Goal: Information Seeking & Learning: Learn about a topic

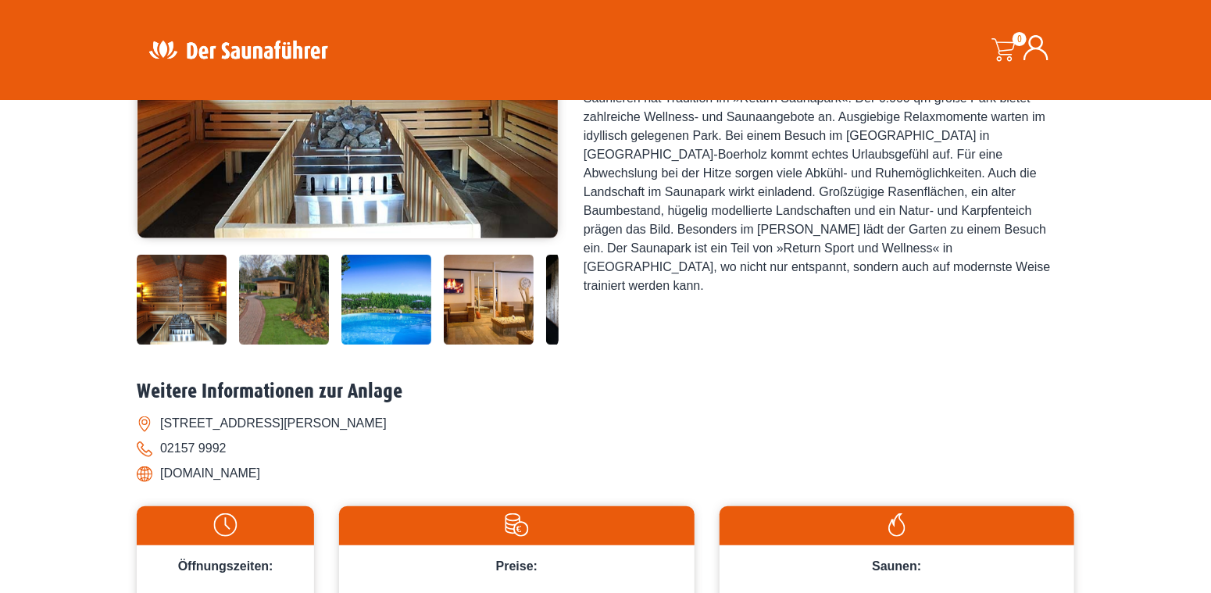
scroll to position [391, 0]
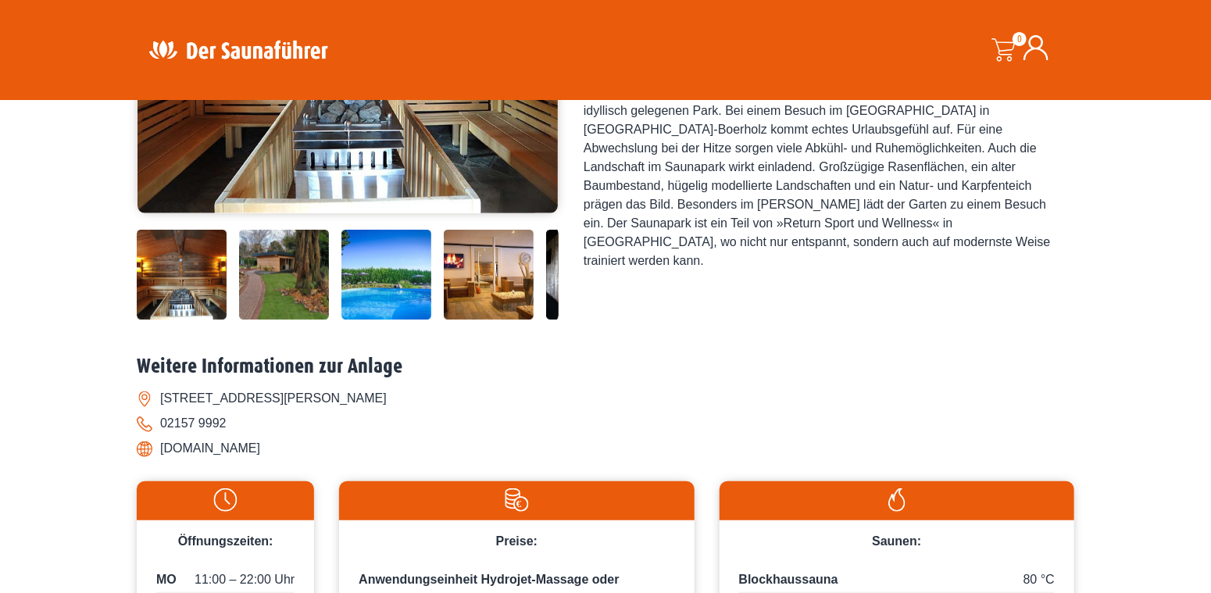
drag, startPoint x: 161, startPoint y: 398, endPoint x: 387, endPoint y: 408, distance: 226.7
click at [387, 408] on li "[STREET_ADDRESS][PERSON_NAME]" at bounding box center [605, 398] width 937 height 25
copy li "[STREET_ADDRESS][PERSON_NAME]"
click at [190, 447] on li "[DOMAIN_NAME]" at bounding box center [605, 448] width 937 height 25
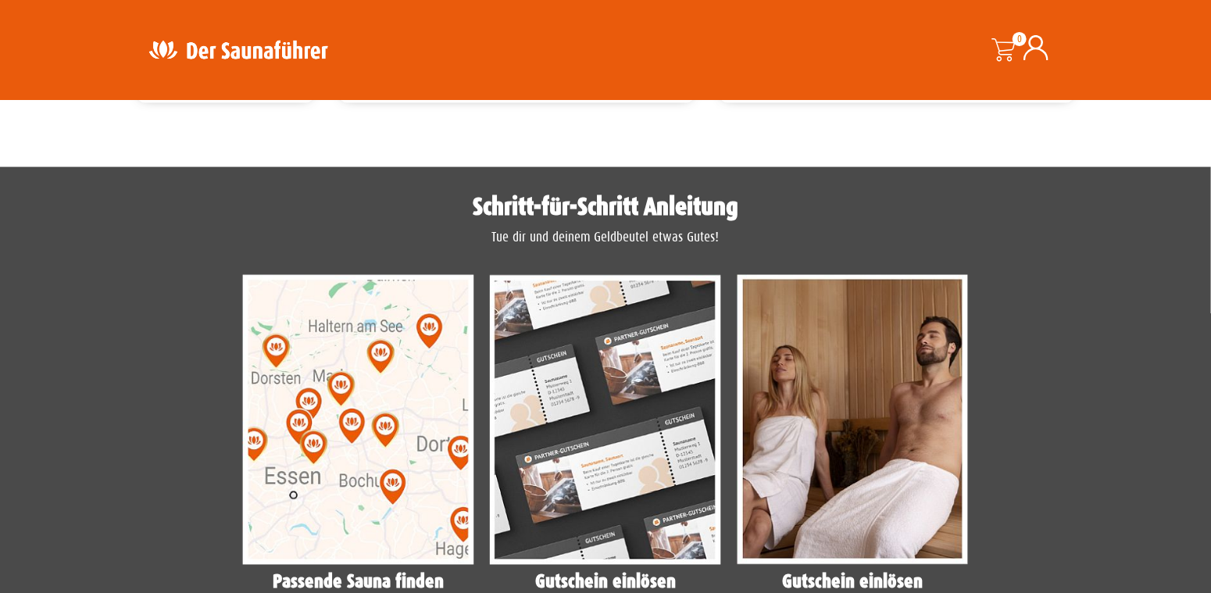
scroll to position [1172, 0]
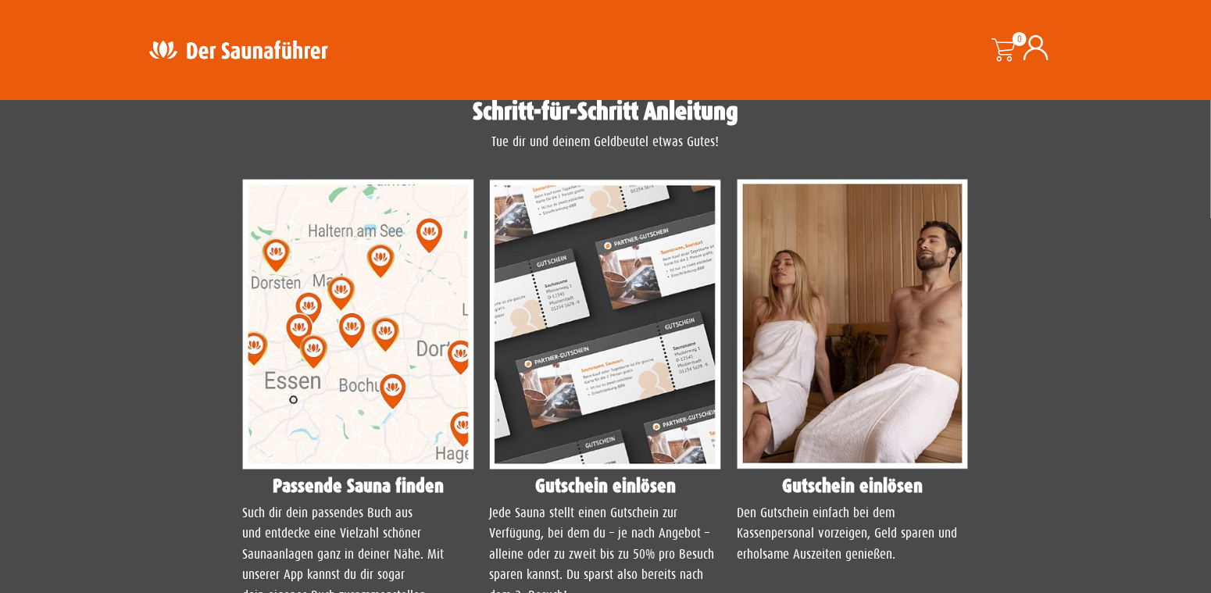
click at [324, 359] on img at bounding box center [358, 325] width 232 height 290
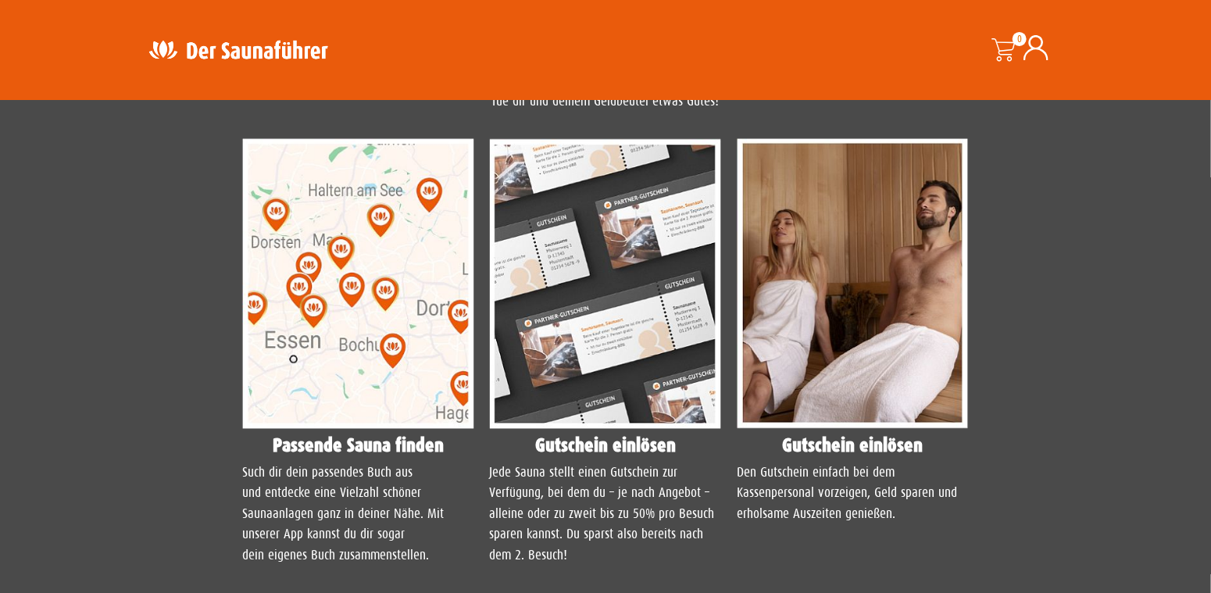
scroll to position [1250, 0]
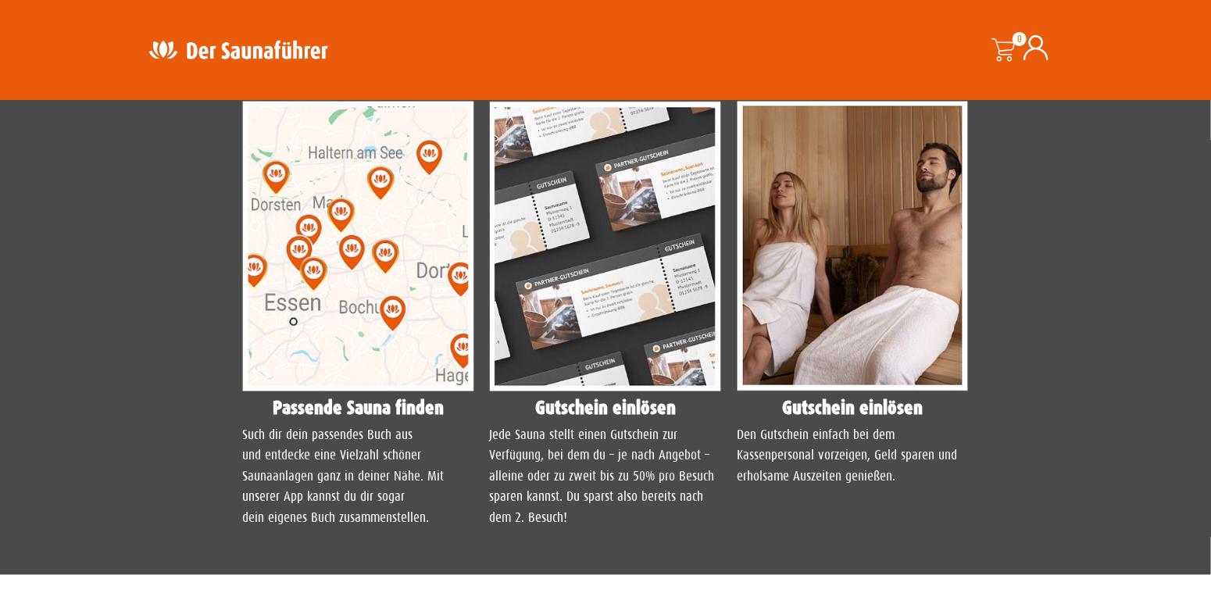
click at [341, 277] on img at bounding box center [358, 247] width 232 height 290
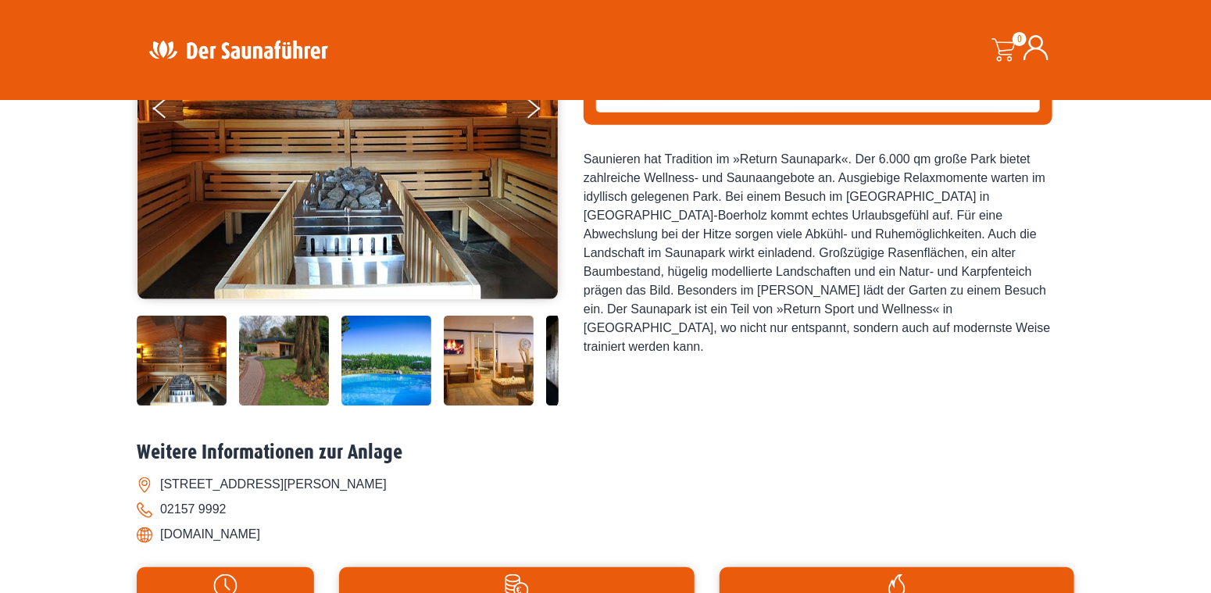
scroll to position [312, 0]
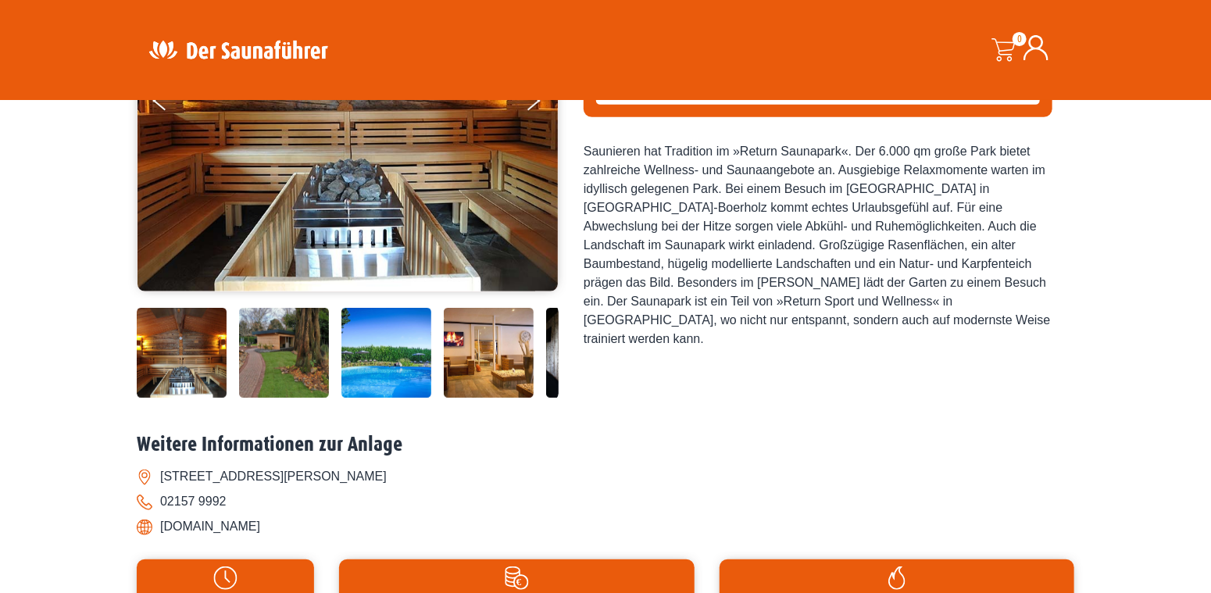
click at [476, 367] on img at bounding box center [489, 353] width 90 height 90
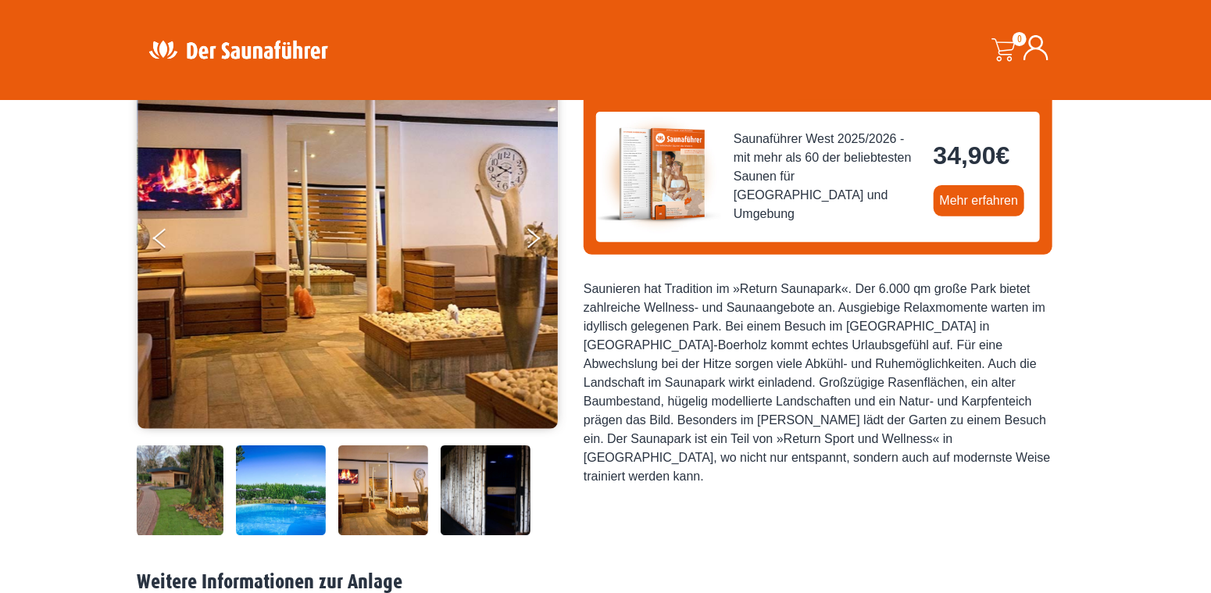
scroll to position [156, 0]
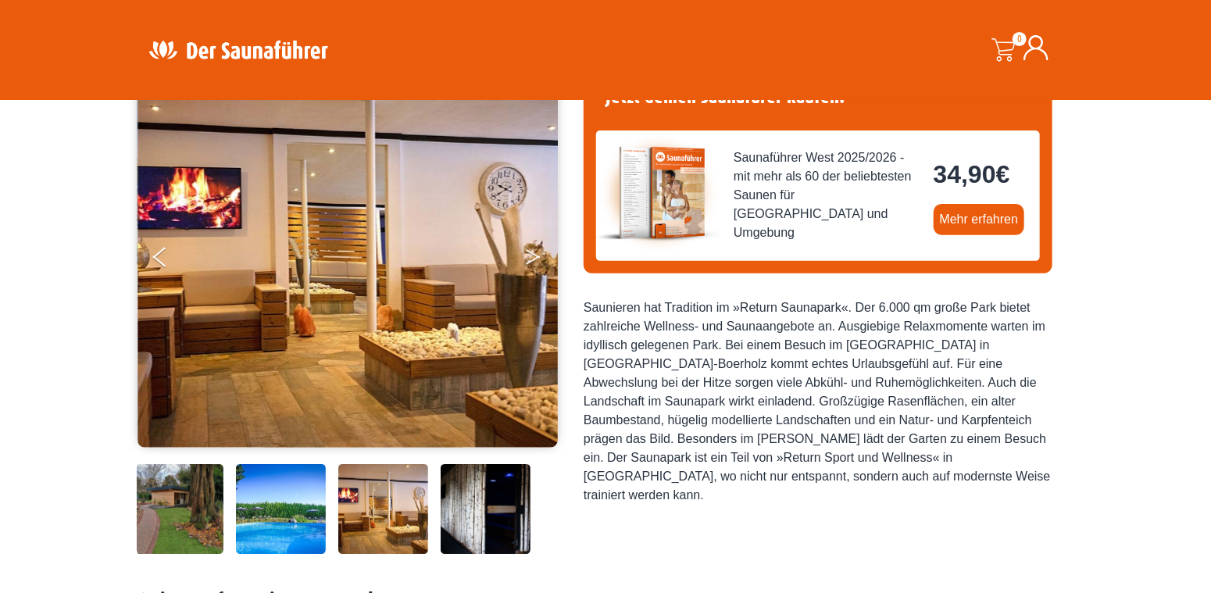
click at [531, 260] on icon "Next" at bounding box center [533, 259] width 14 height 9
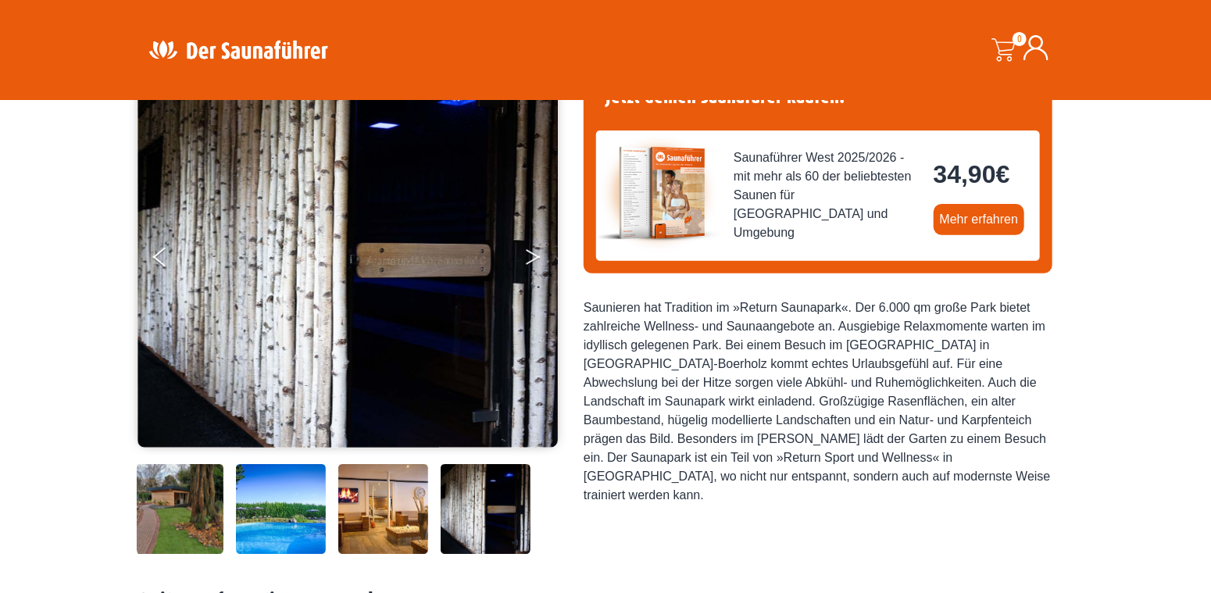
click at [531, 255] on button "Next" at bounding box center [543, 260] width 39 height 39
click at [159, 259] on icon "Previous" at bounding box center [159, 259] width 14 height 9
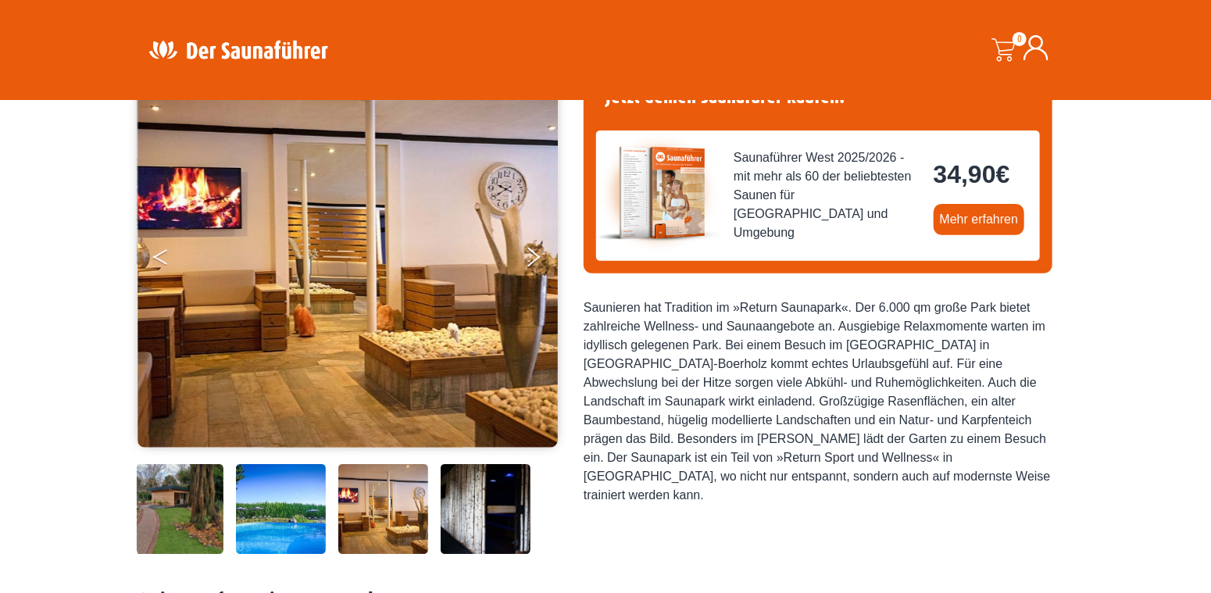
click at [159, 259] on icon "Previous" at bounding box center [159, 259] width 14 height 9
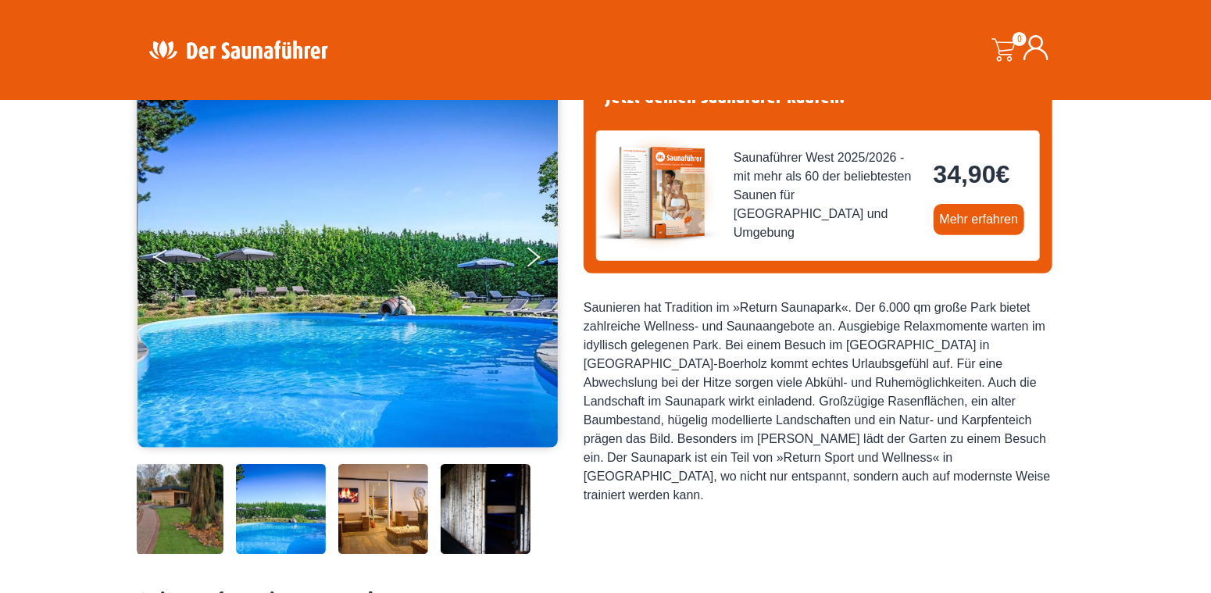
click at [159, 259] on icon "Previous" at bounding box center [159, 259] width 14 height 9
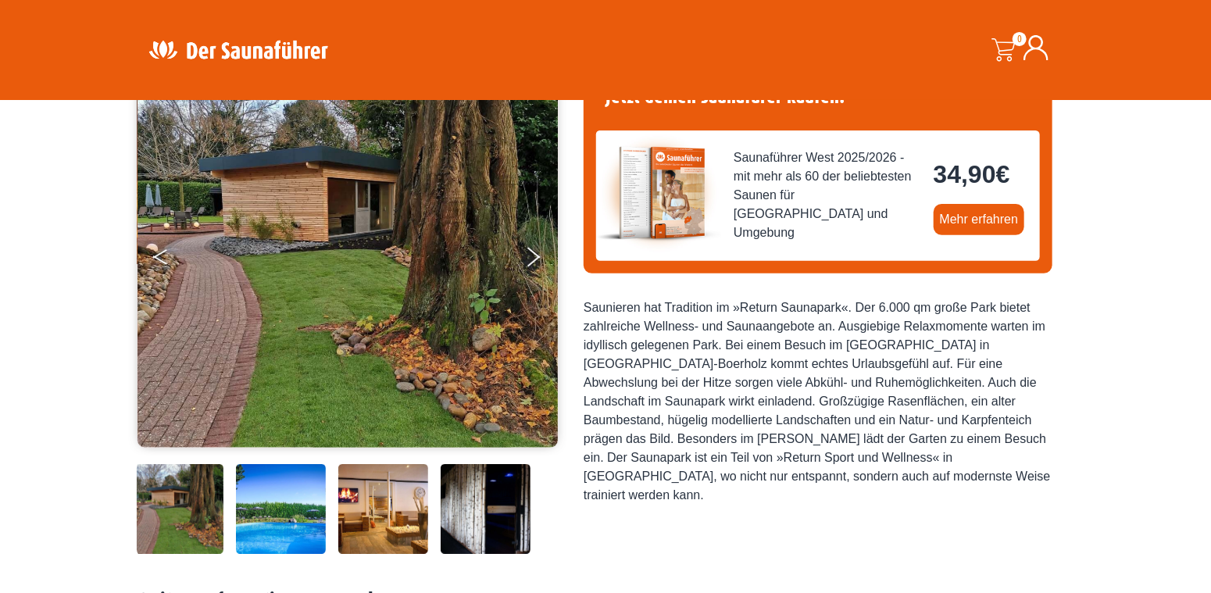
click at [159, 259] on icon "Previous" at bounding box center [159, 259] width 14 height 9
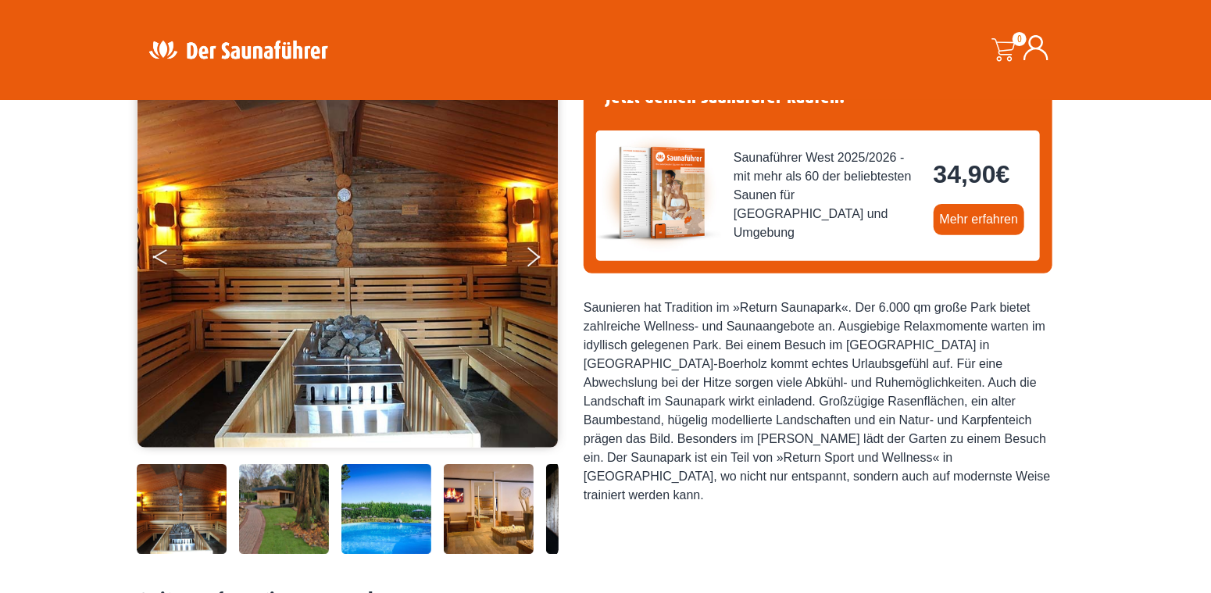
click at [159, 259] on icon "Previous" at bounding box center [159, 259] width 14 height 9
click at [160, 252] on button "Previous" at bounding box center [172, 260] width 39 height 39
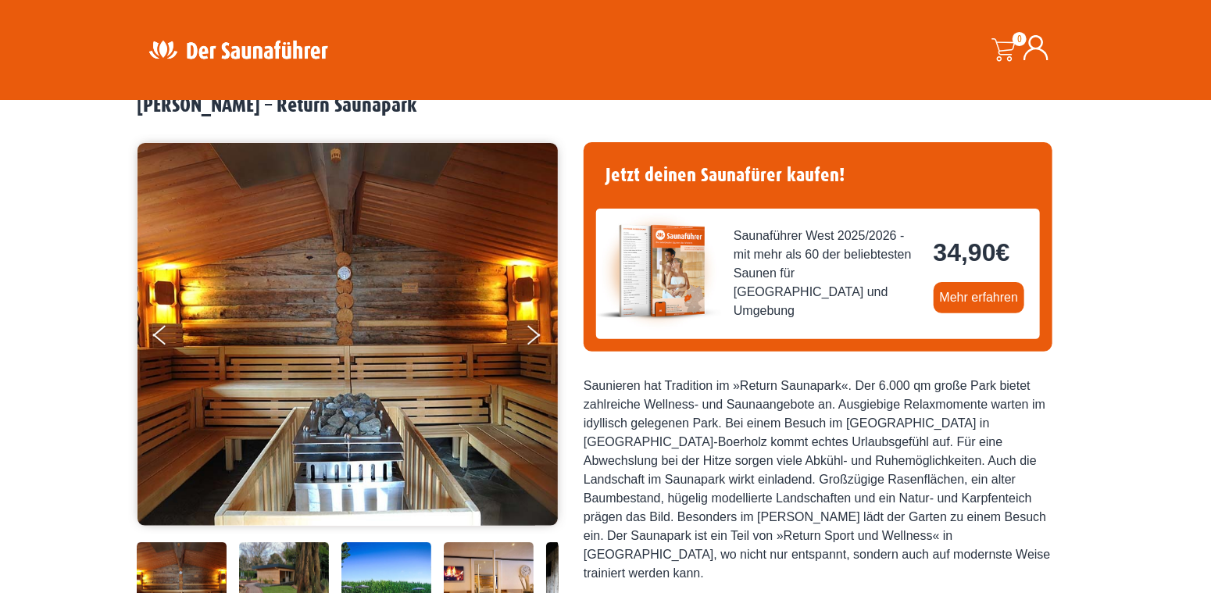
scroll to position [0, 0]
